Goal: Feedback & Contribution: Submit feedback/report problem

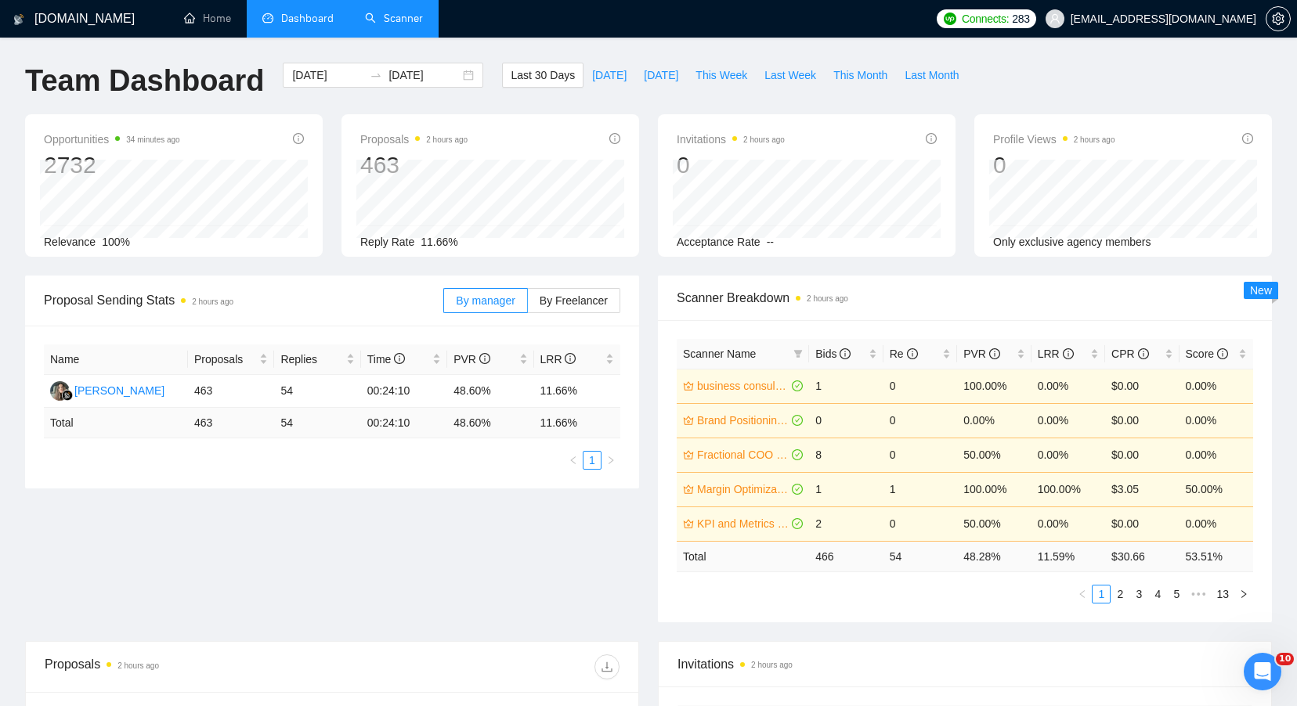
click at [376, 25] on link "Scanner" at bounding box center [394, 18] width 58 height 13
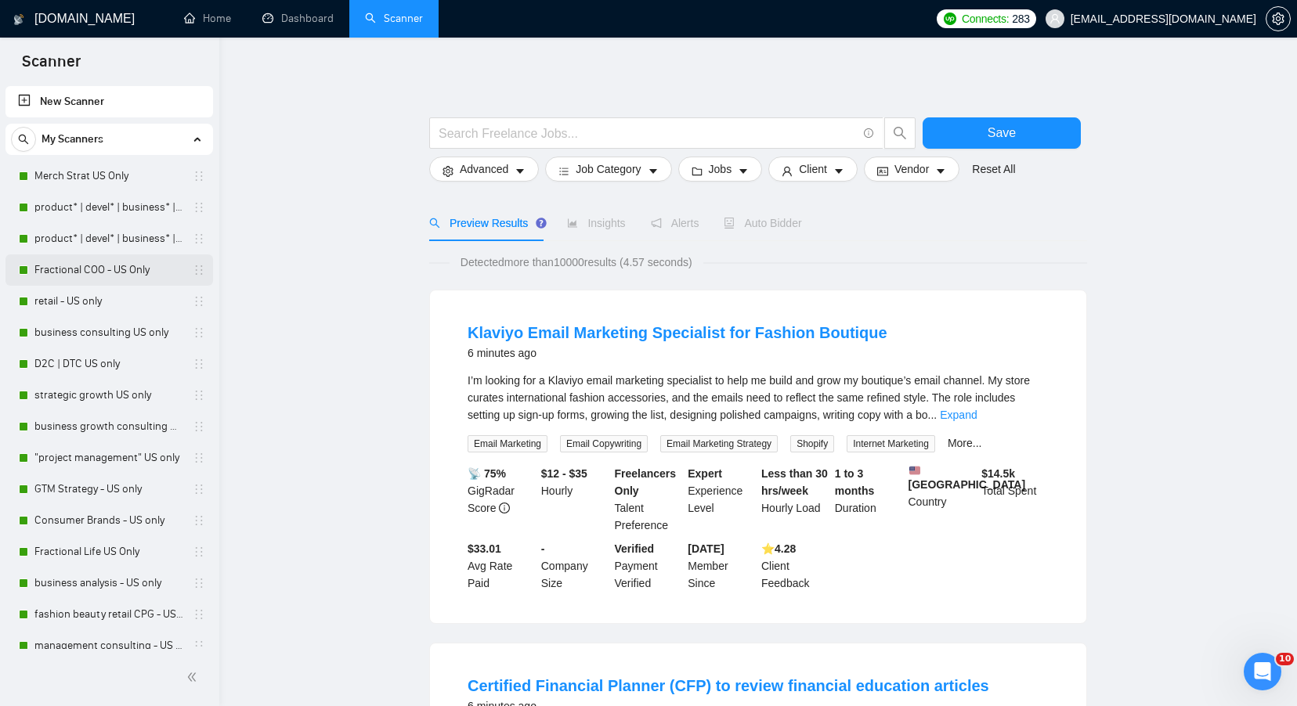
click at [117, 269] on link "Fractional COO - US Only" at bounding box center [108, 270] width 149 height 31
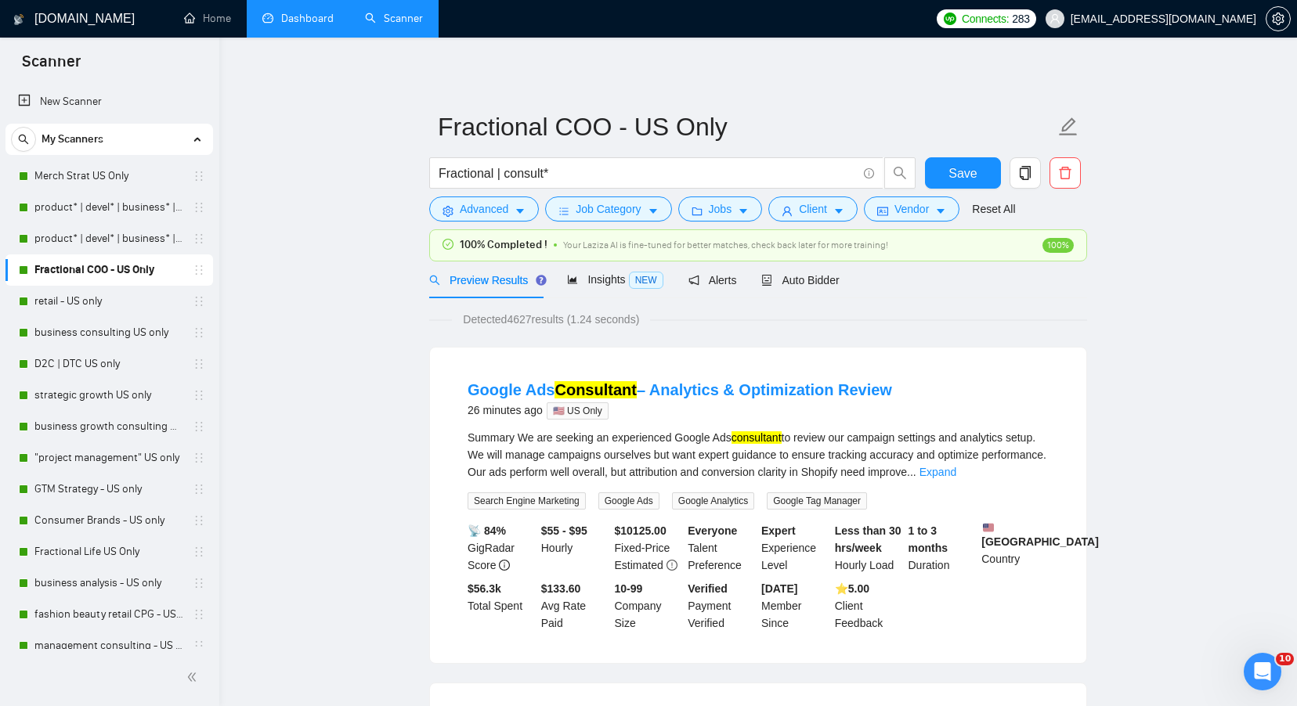
click at [311, 25] on link "Dashboard" at bounding box center [297, 18] width 71 height 13
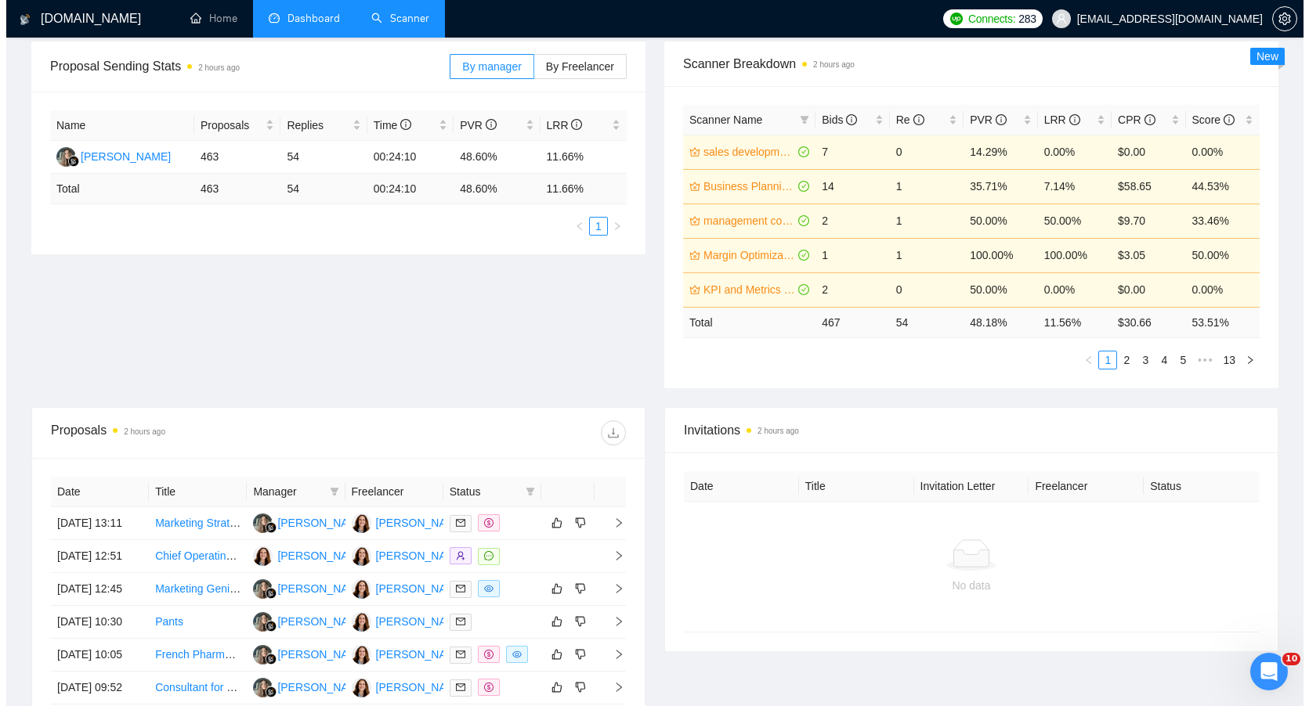
scroll to position [244, 0]
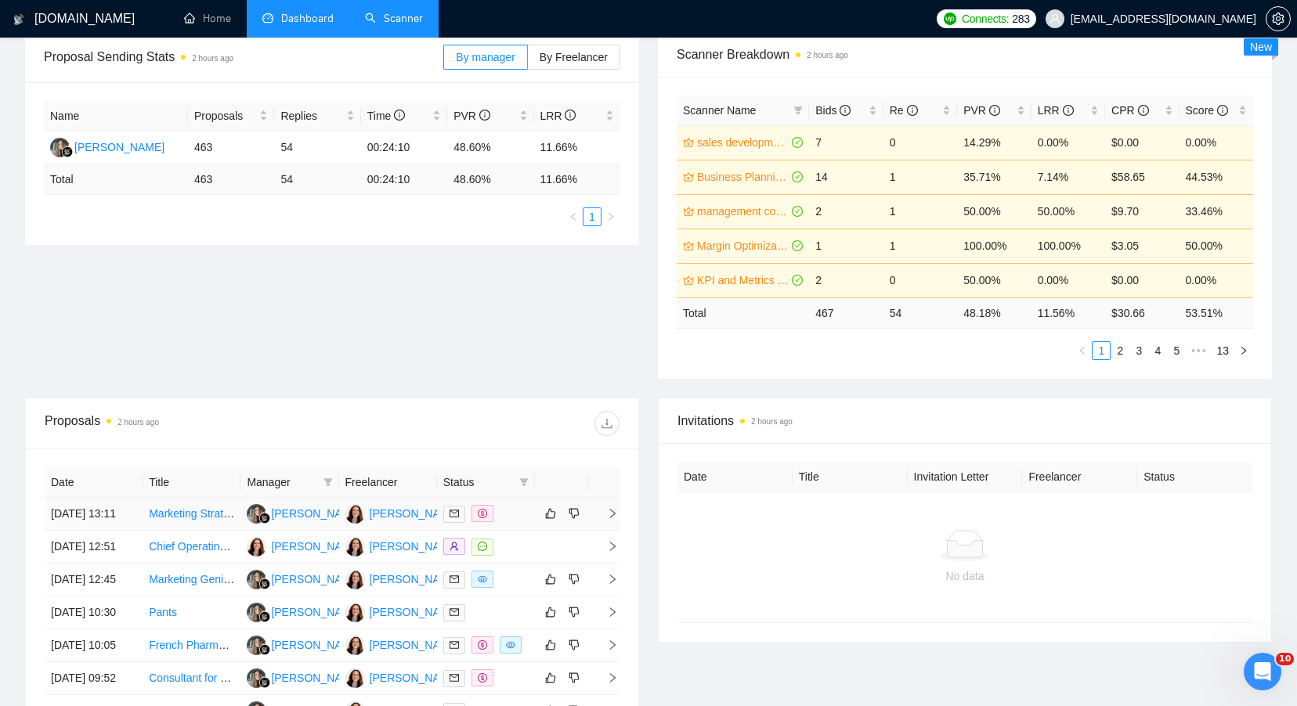
click at [518, 521] on div at bounding box center [485, 514] width 85 height 18
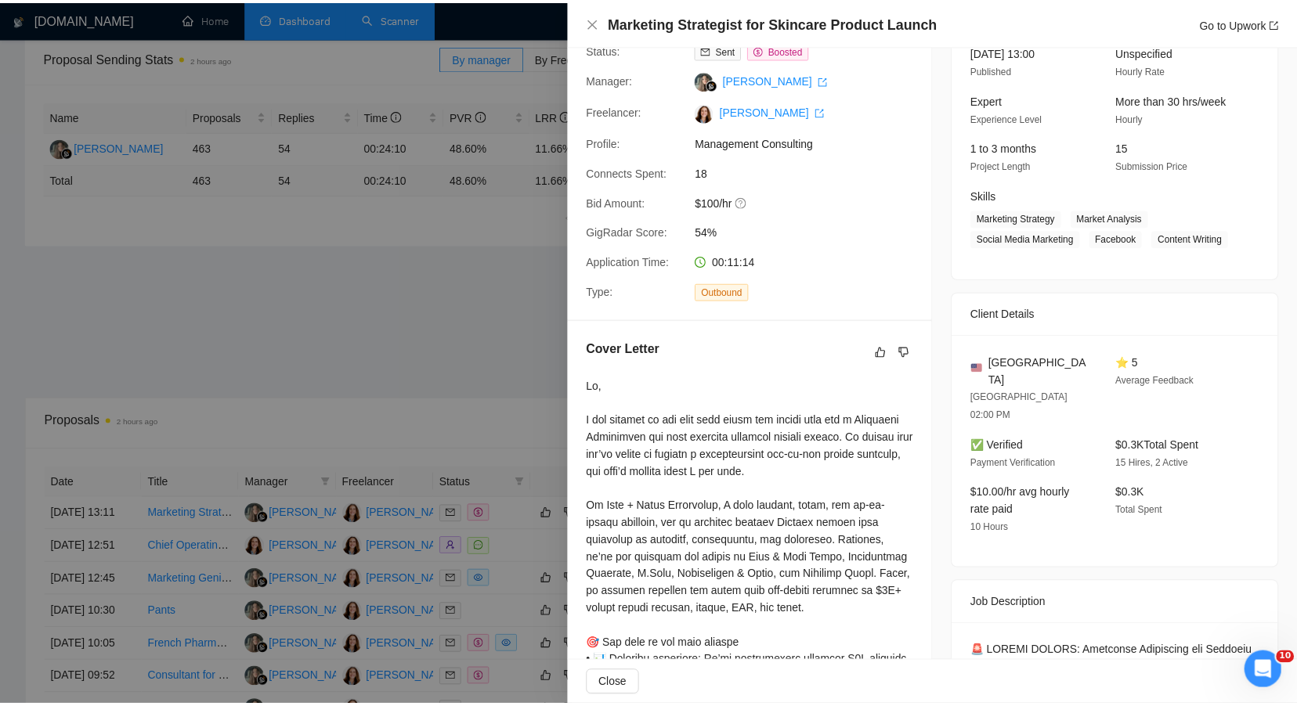
scroll to position [0, 0]
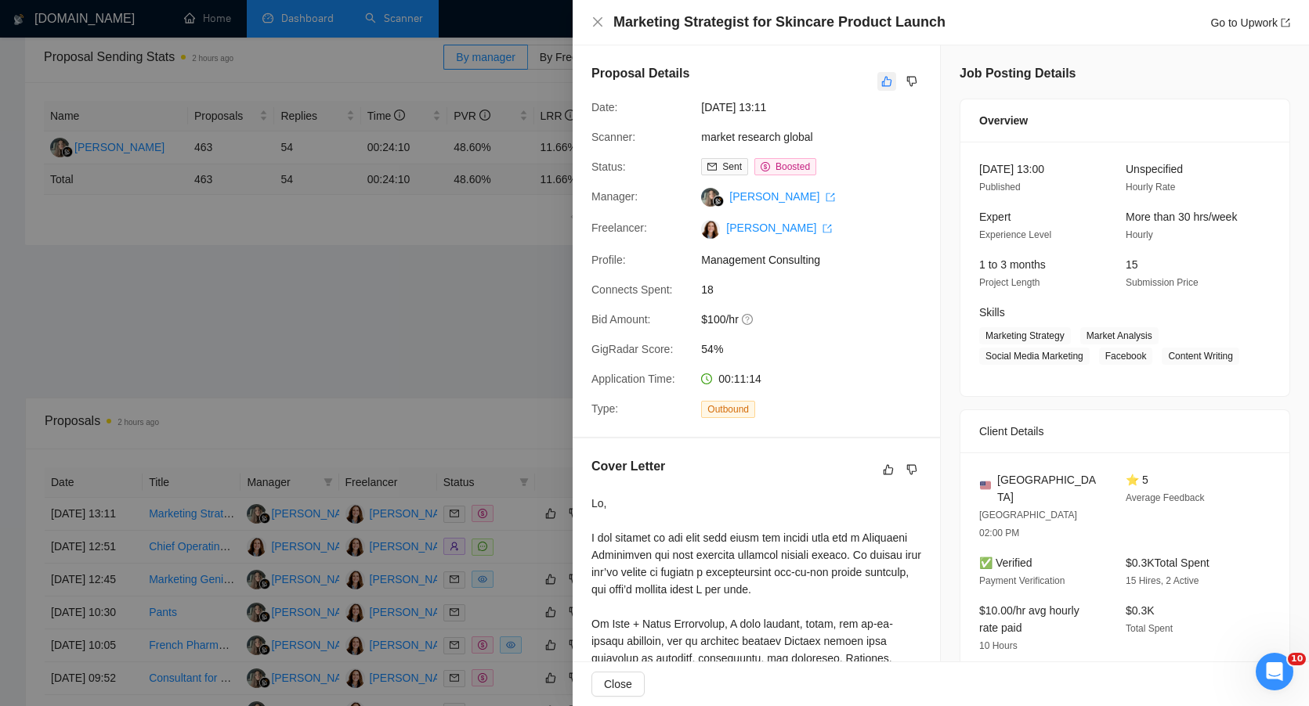
click at [877, 77] on button "button" at bounding box center [886, 81] width 19 height 19
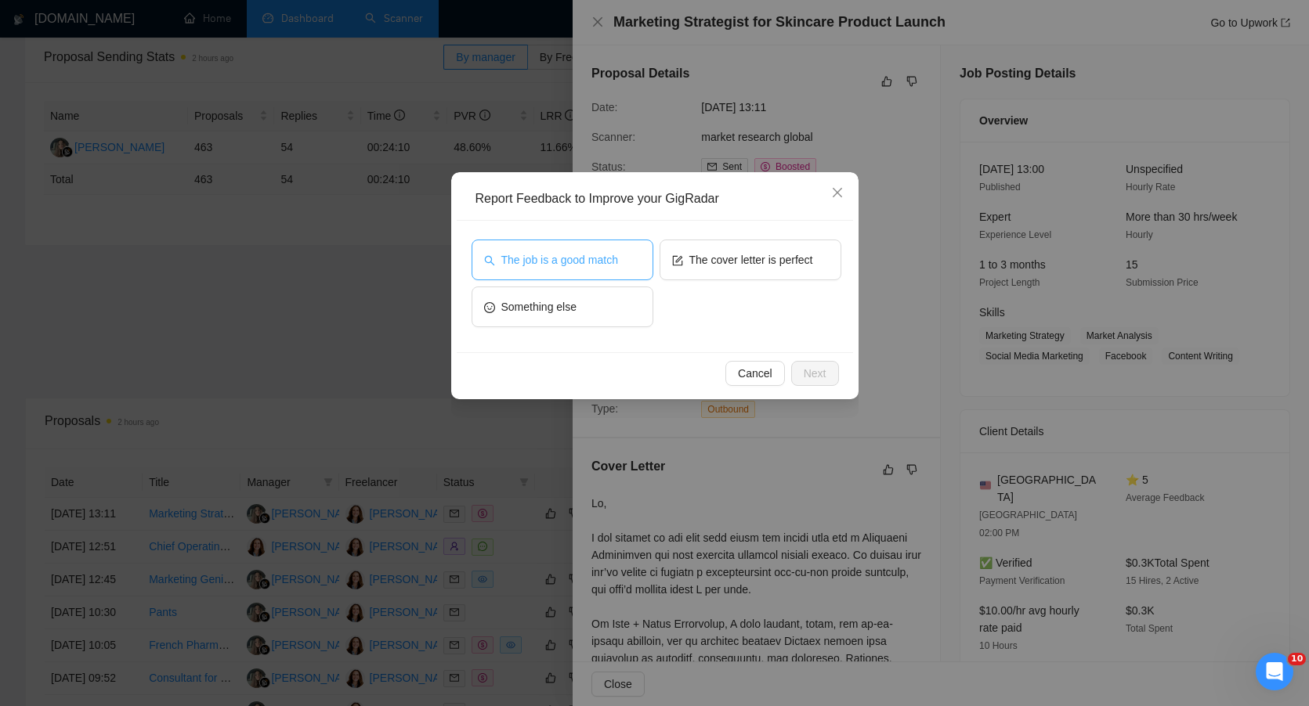
click at [556, 267] on span "The job is a good match" at bounding box center [559, 259] width 117 height 17
click at [812, 370] on span "Next" at bounding box center [814, 373] width 23 height 17
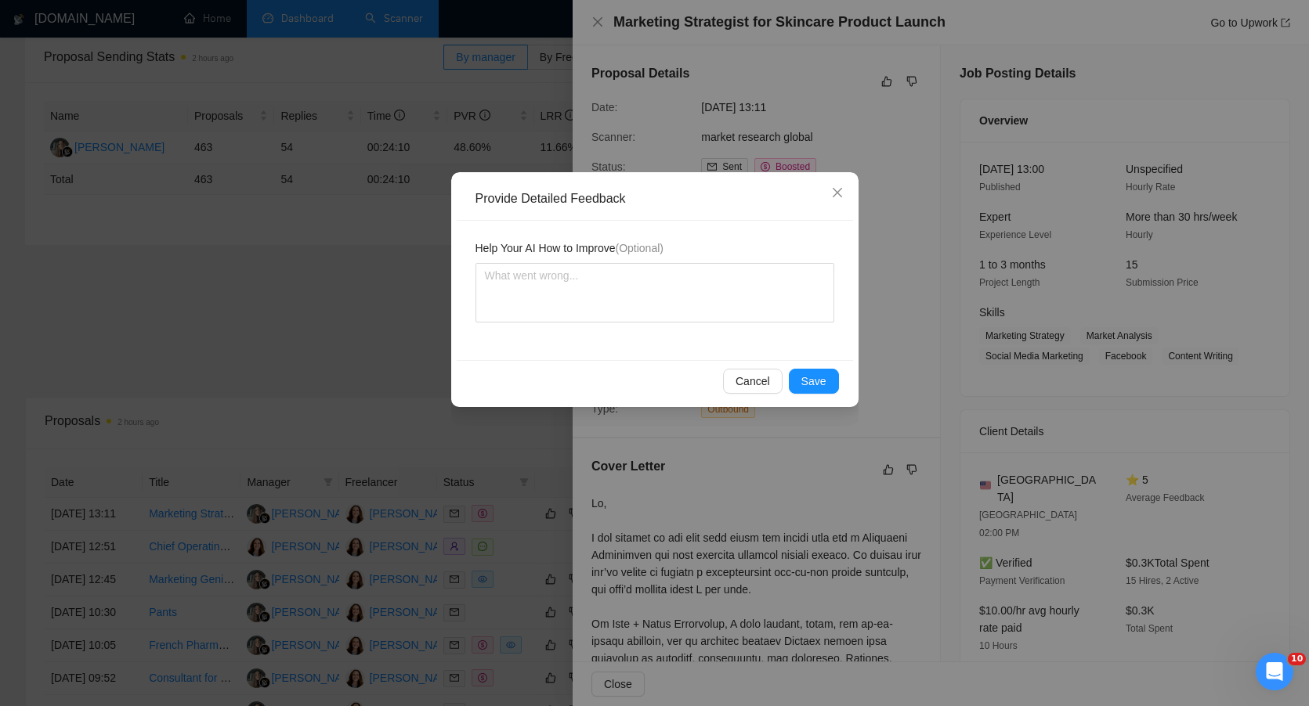
click at [824, 399] on div "Cancel Save" at bounding box center [655, 381] width 396 height 42
click at [821, 377] on span "Save" at bounding box center [813, 381] width 25 height 17
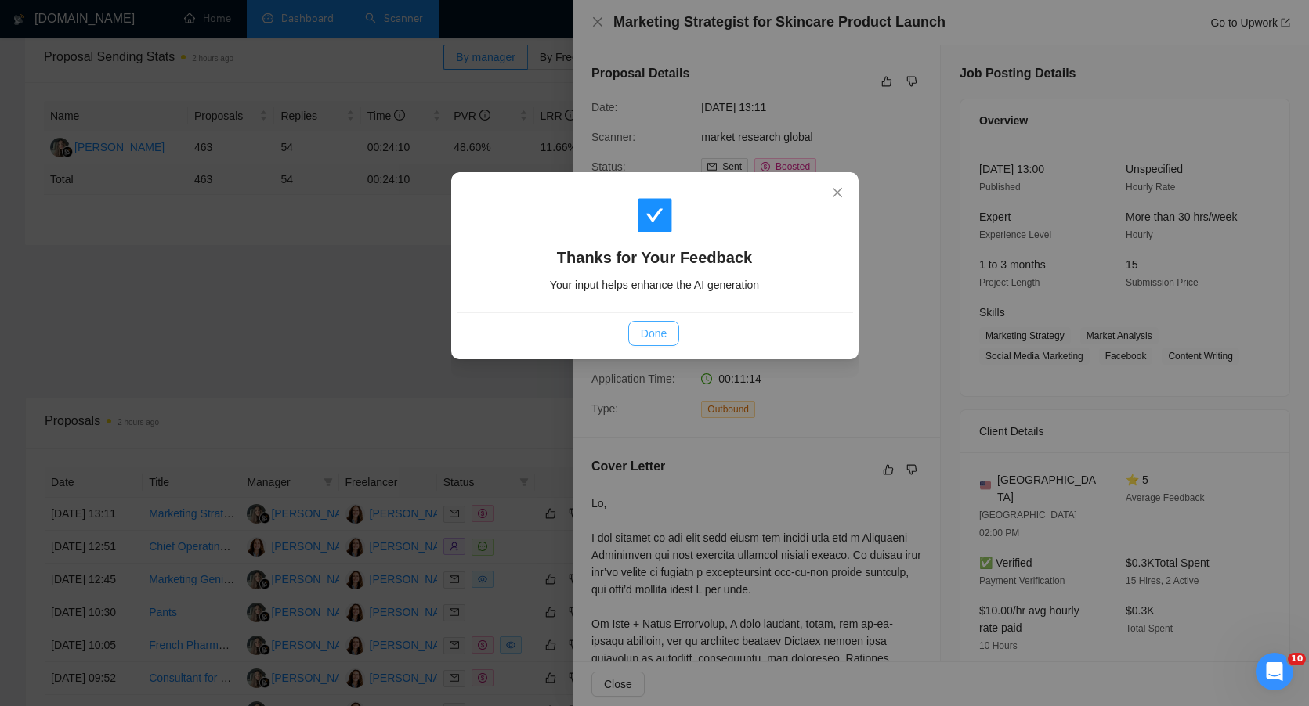
click at [656, 344] on button "Done" at bounding box center [653, 333] width 51 height 25
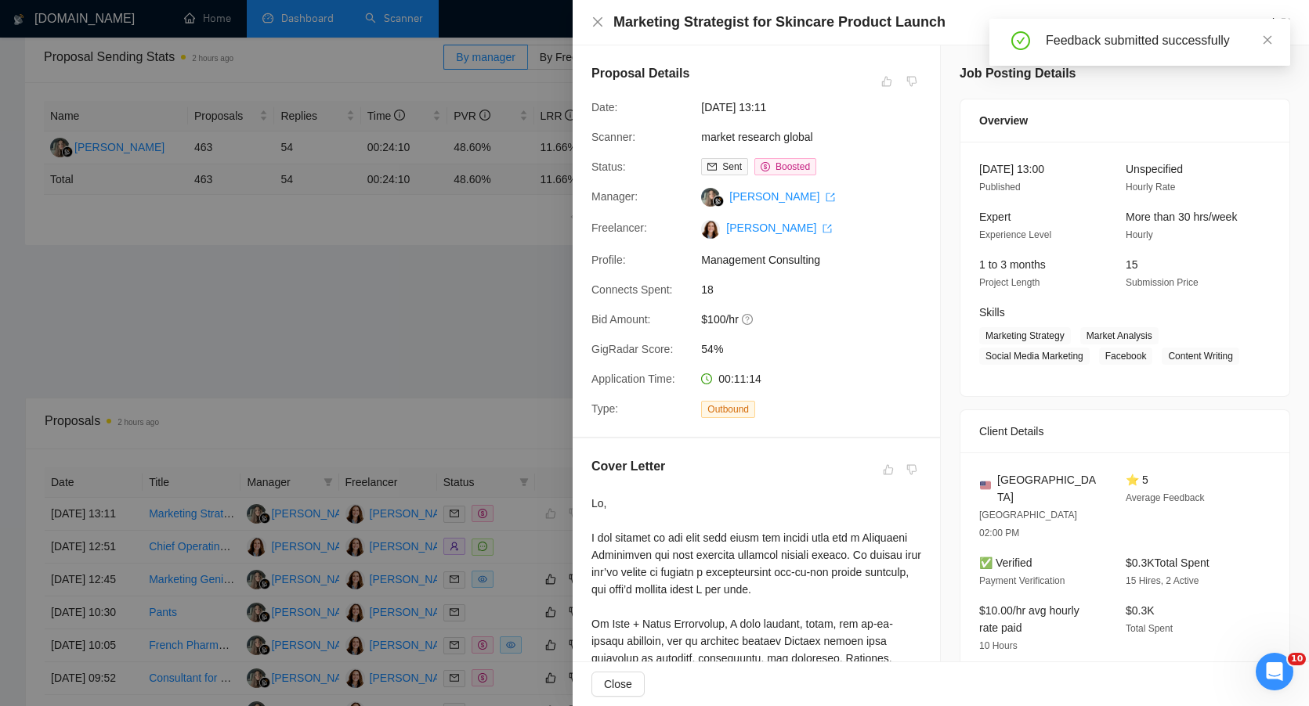
click at [449, 298] on div at bounding box center [654, 353] width 1309 height 706
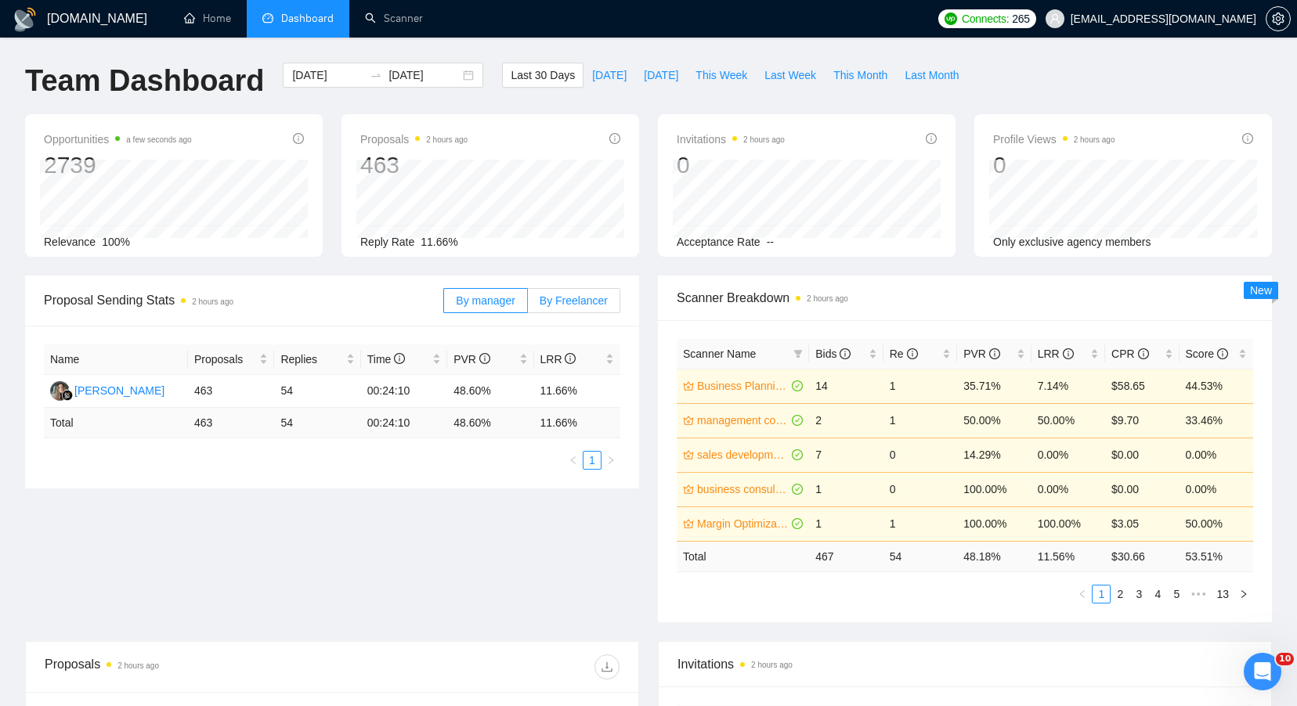
click at [596, 307] on label "By Freelancer" at bounding box center [574, 300] width 92 height 25
click at [528, 305] on input "By Freelancer" at bounding box center [528, 305] width 0 height 0
click at [471, 300] on span "By manager" at bounding box center [485, 300] width 59 height 13
click at [444, 305] on input "By manager" at bounding box center [444, 305] width 0 height 0
click at [560, 316] on div "By manager By Freelancer" at bounding box center [531, 301] width 177 height 50
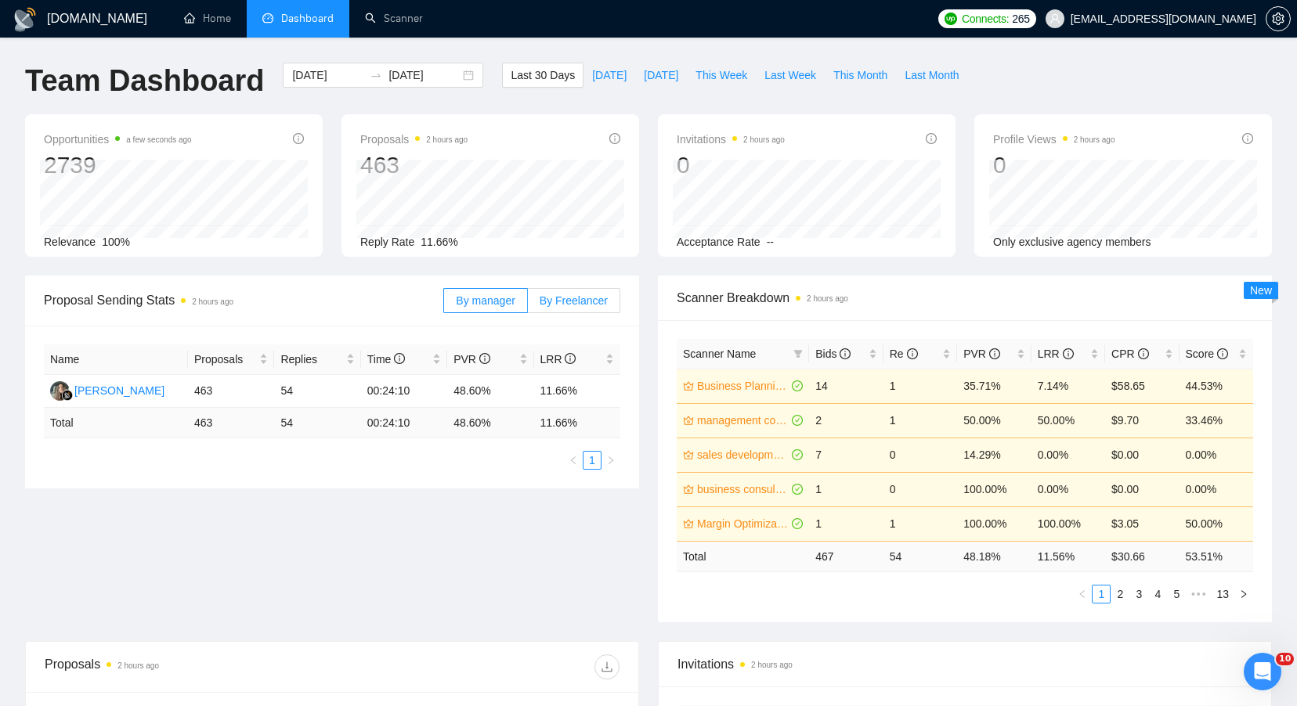
click at [561, 303] on span "By Freelancer" at bounding box center [574, 300] width 68 height 13
click at [528, 305] on input "By Freelancer" at bounding box center [528, 305] width 0 height 0
click at [486, 300] on span "By manager" at bounding box center [485, 300] width 59 height 13
click at [444, 305] on input "By manager" at bounding box center [444, 305] width 0 height 0
